Goal: Navigation & Orientation: Find specific page/section

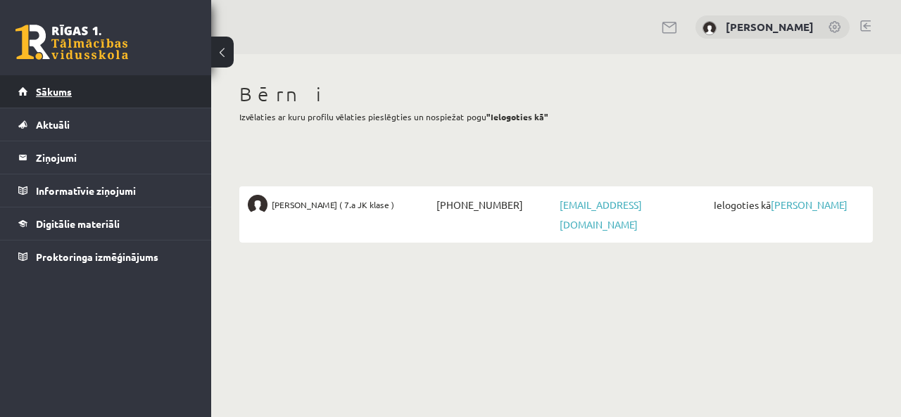
click at [49, 97] on link "Sākums" at bounding box center [105, 91] width 175 height 32
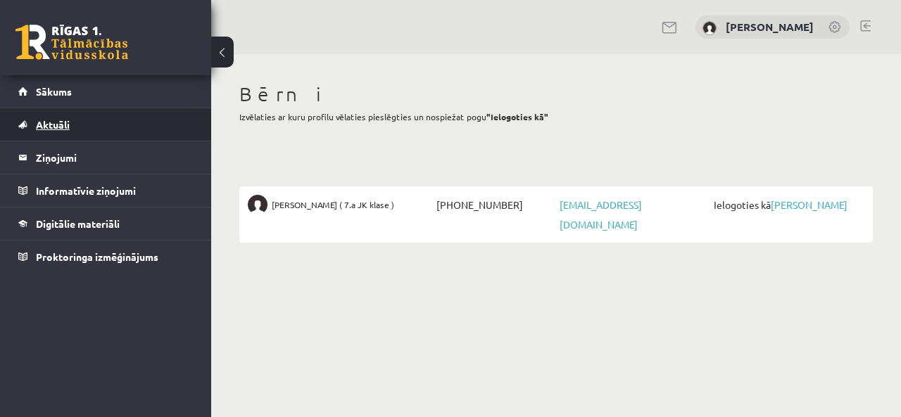
click at [61, 134] on link "Aktuāli" at bounding box center [105, 124] width 175 height 32
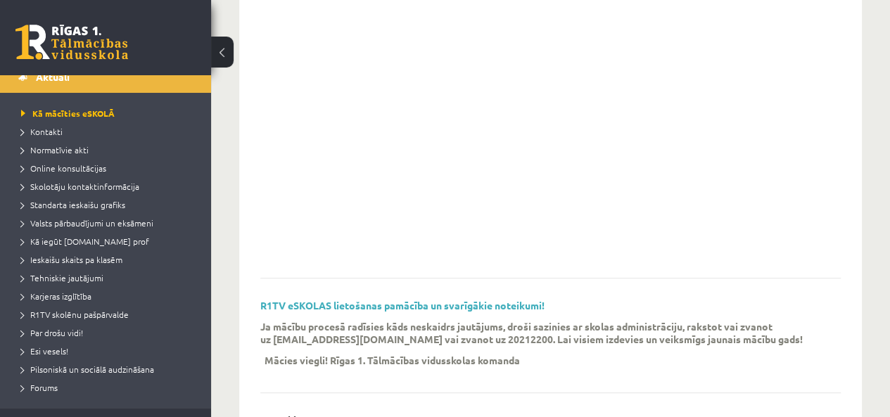
scroll to position [56, 0]
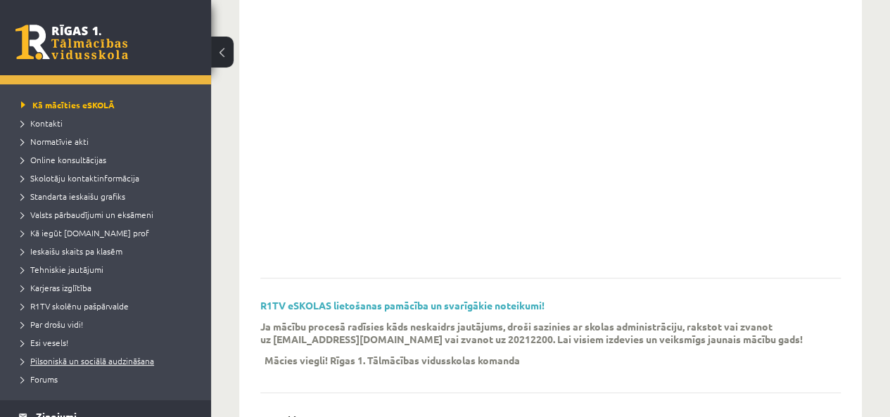
click at [106, 360] on span "Pilsoniskā un sociālā audzināšana" at bounding box center [87, 360] width 133 height 11
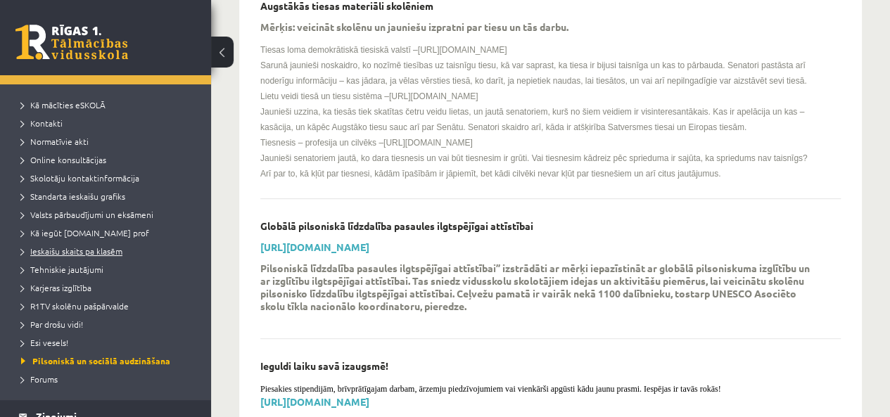
click at [92, 247] on span "Ieskaišu skaits pa klasēm" at bounding box center [71, 251] width 101 height 11
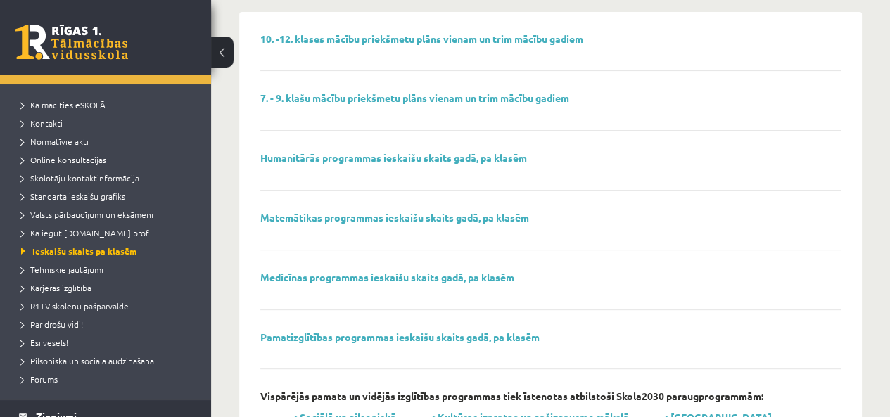
scroll to position [113, 0]
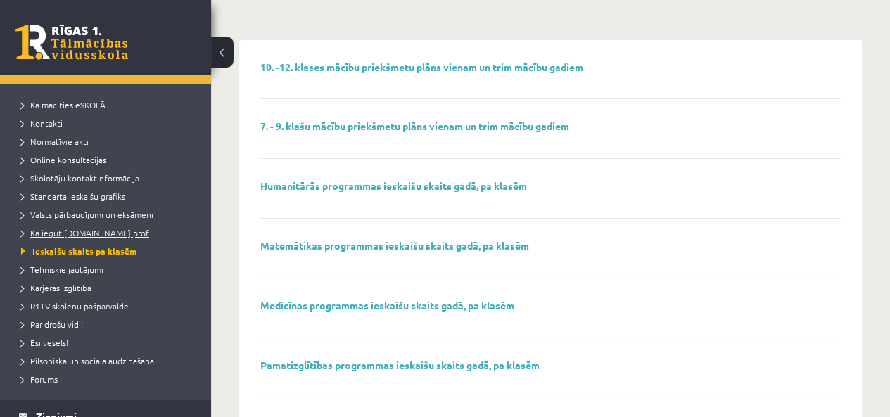
click at [70, 234] on span "Kā iegūt [DOMAIN_NAME] prof" at bounding box center [85, 232] width 128 height 11
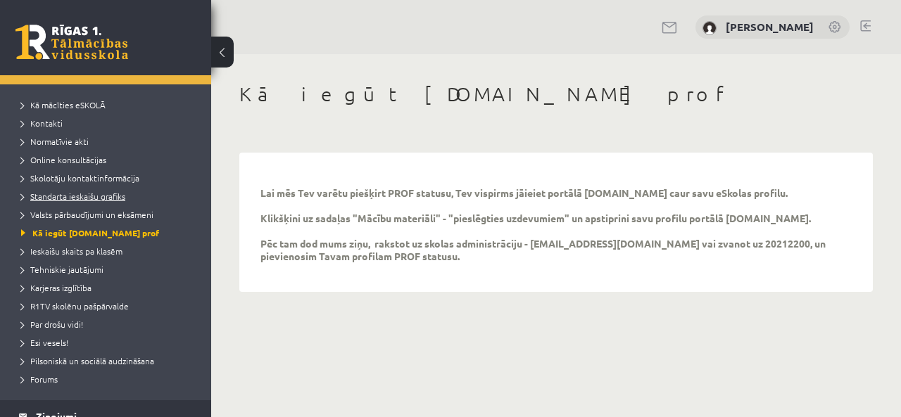
click at [75, 198] on span "Standarta ieskaišu grafiks" at bounding box center [73, 196] width 104 height 11
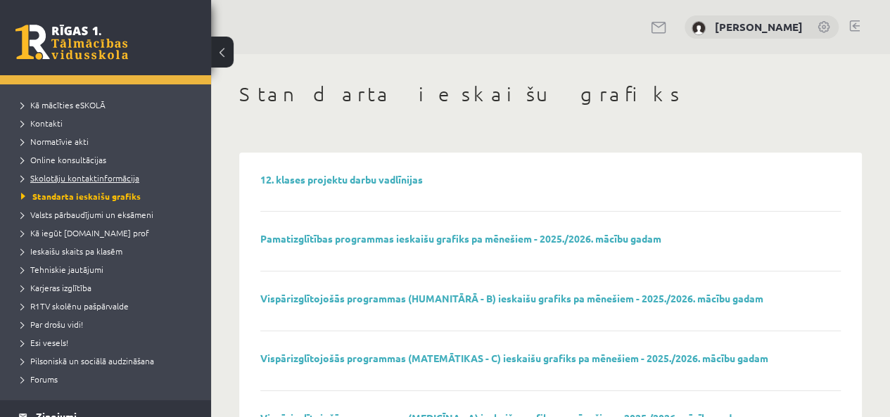
click at [75, 176] on span "Skolotāju kontaktinformācija" at bounding box center [80, 177] width 118 height 11
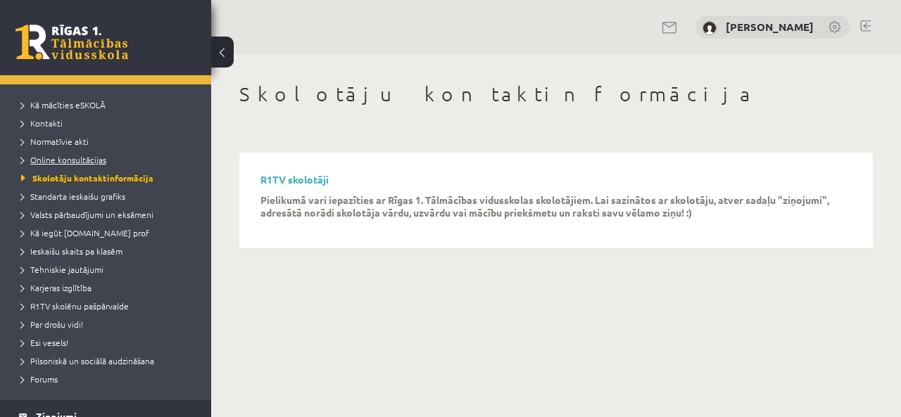
click at [80, 160] on span "Online konsultācijas" at bounding box center [63, 159] width 85 height 11
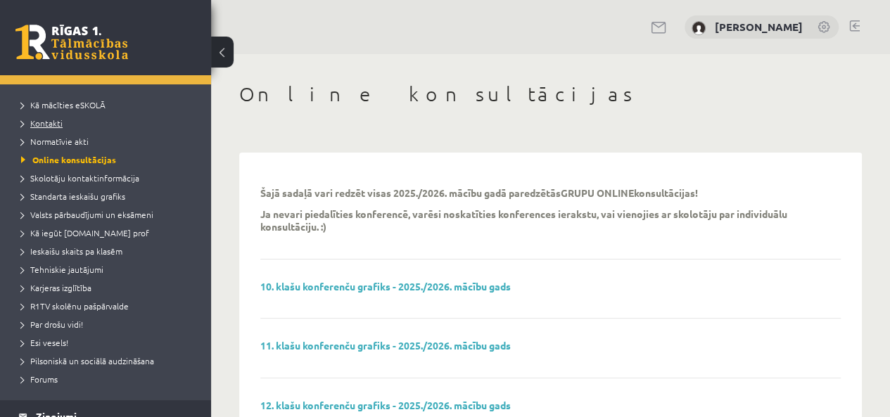
click at [59, 123] on span "Kontakti" at bounding box center [42, 123] width 42 height 11
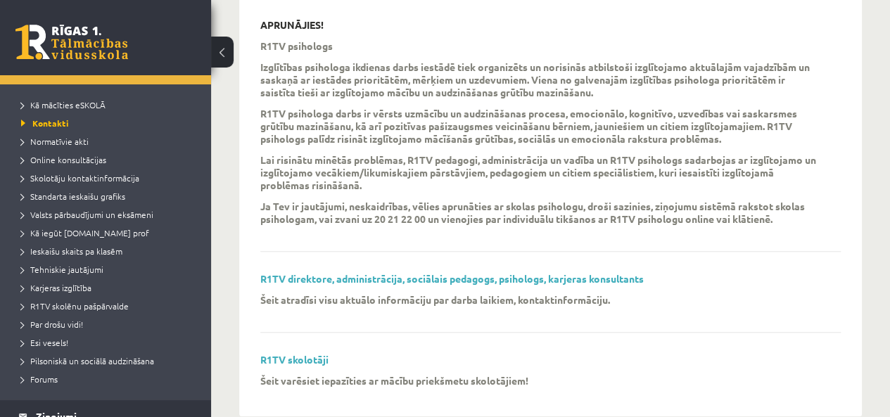
scroll to position [505, 0]
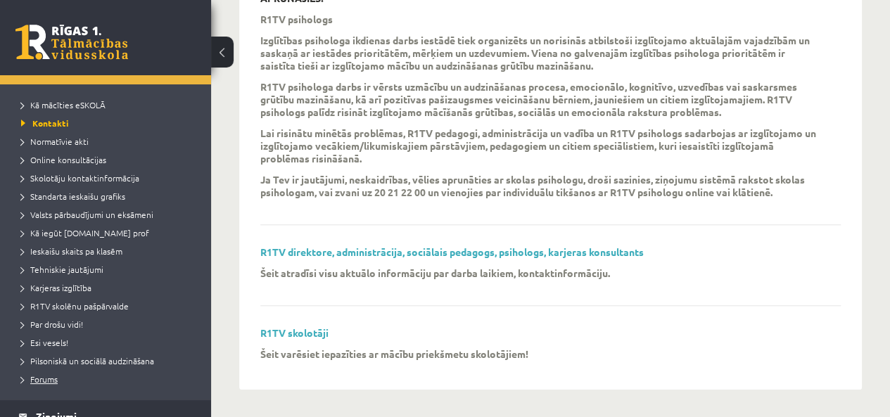
click at [51, 381] on span "Forums" at bounding box center [39, 379] width 37 height 11
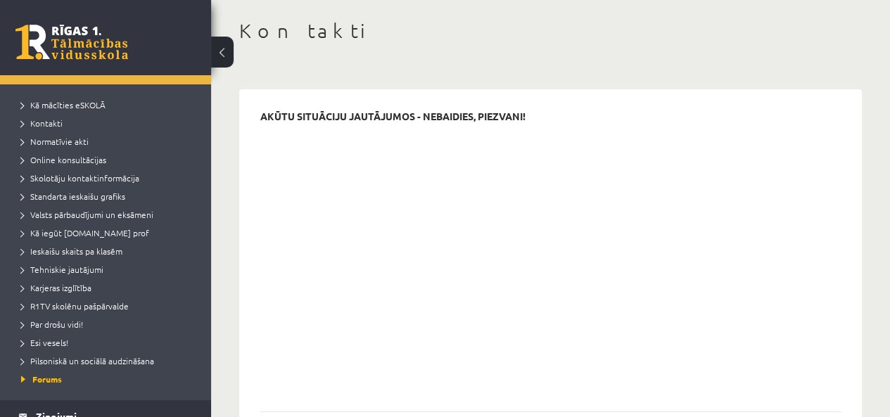
scroll to position [0, 0]
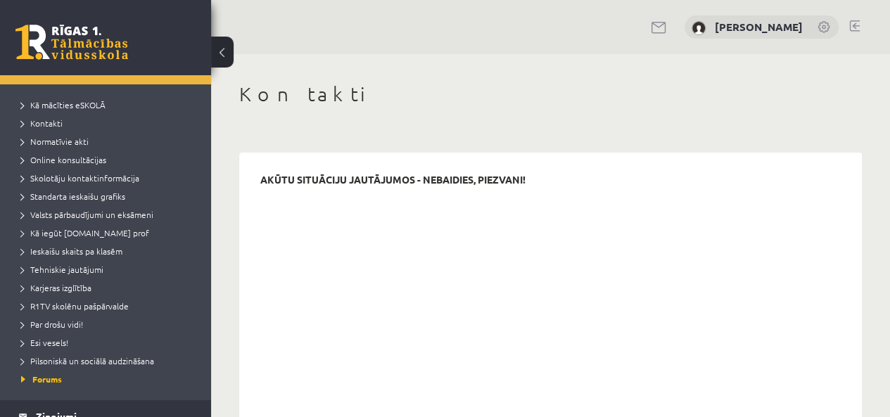
click at [222, 53] on button at bounding box center [222, 52] width 23 height 31
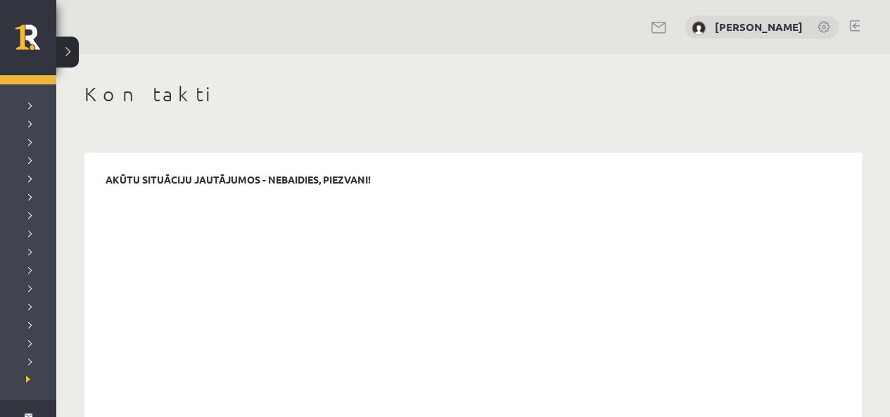
click at [852, 21] on link at bounding box center [854, 25] width 11 height 11
